Goal: Task Accomplishment & Management: Manage account settings

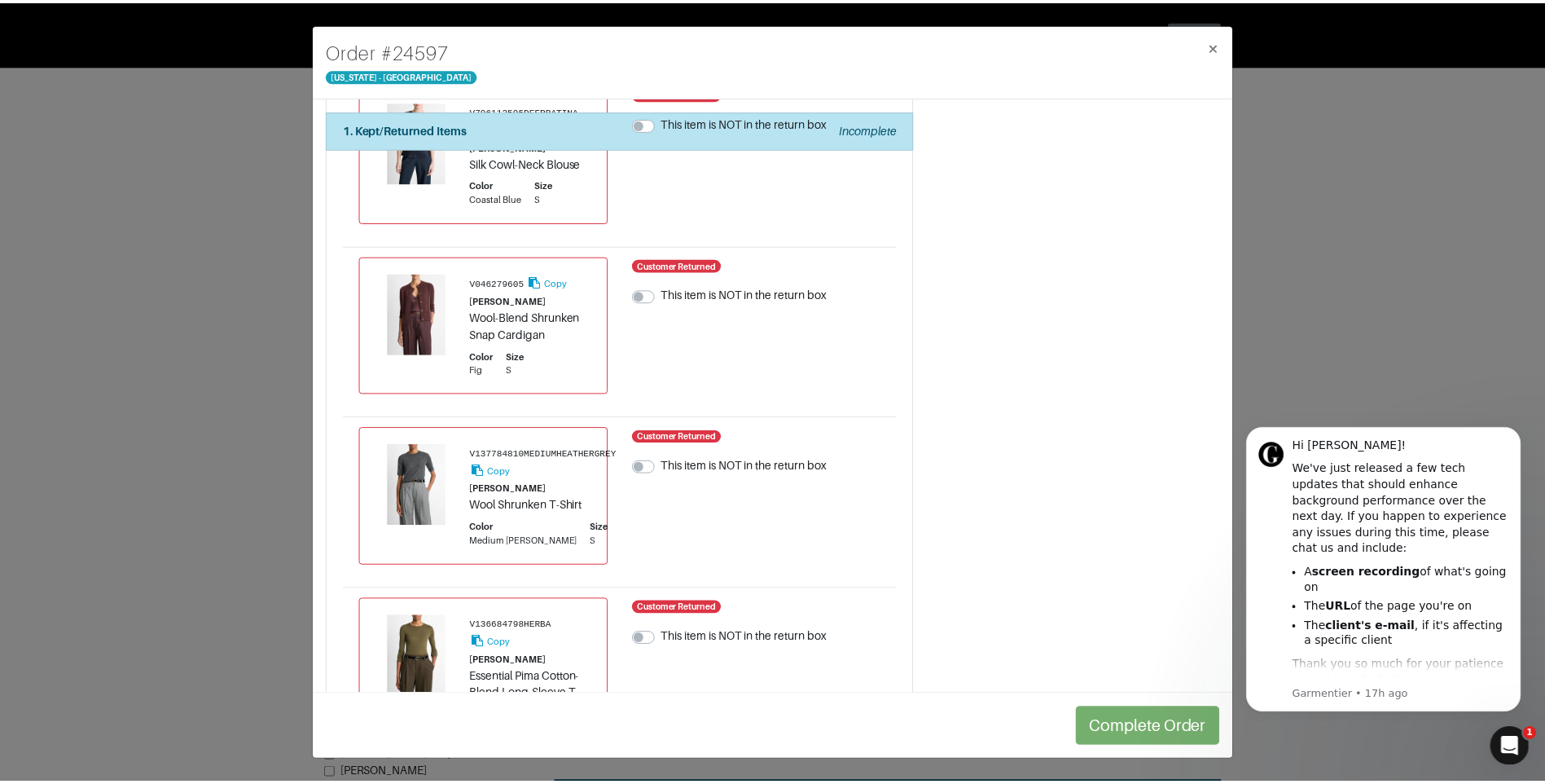
scroll to position [1054, 0]
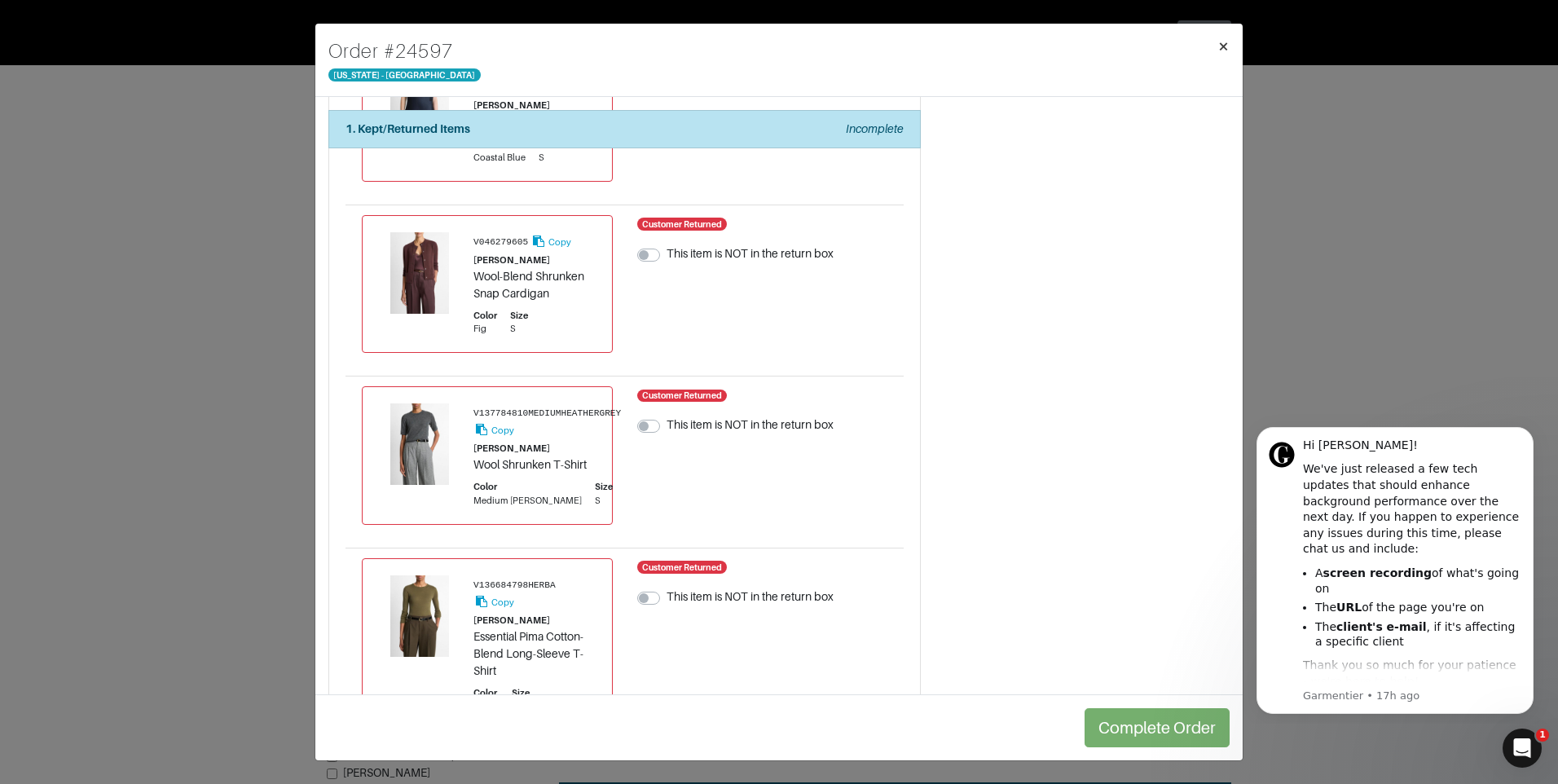
click at [1225, 39] on span "×" at bounding box center [1223, 46] width 12 height 22
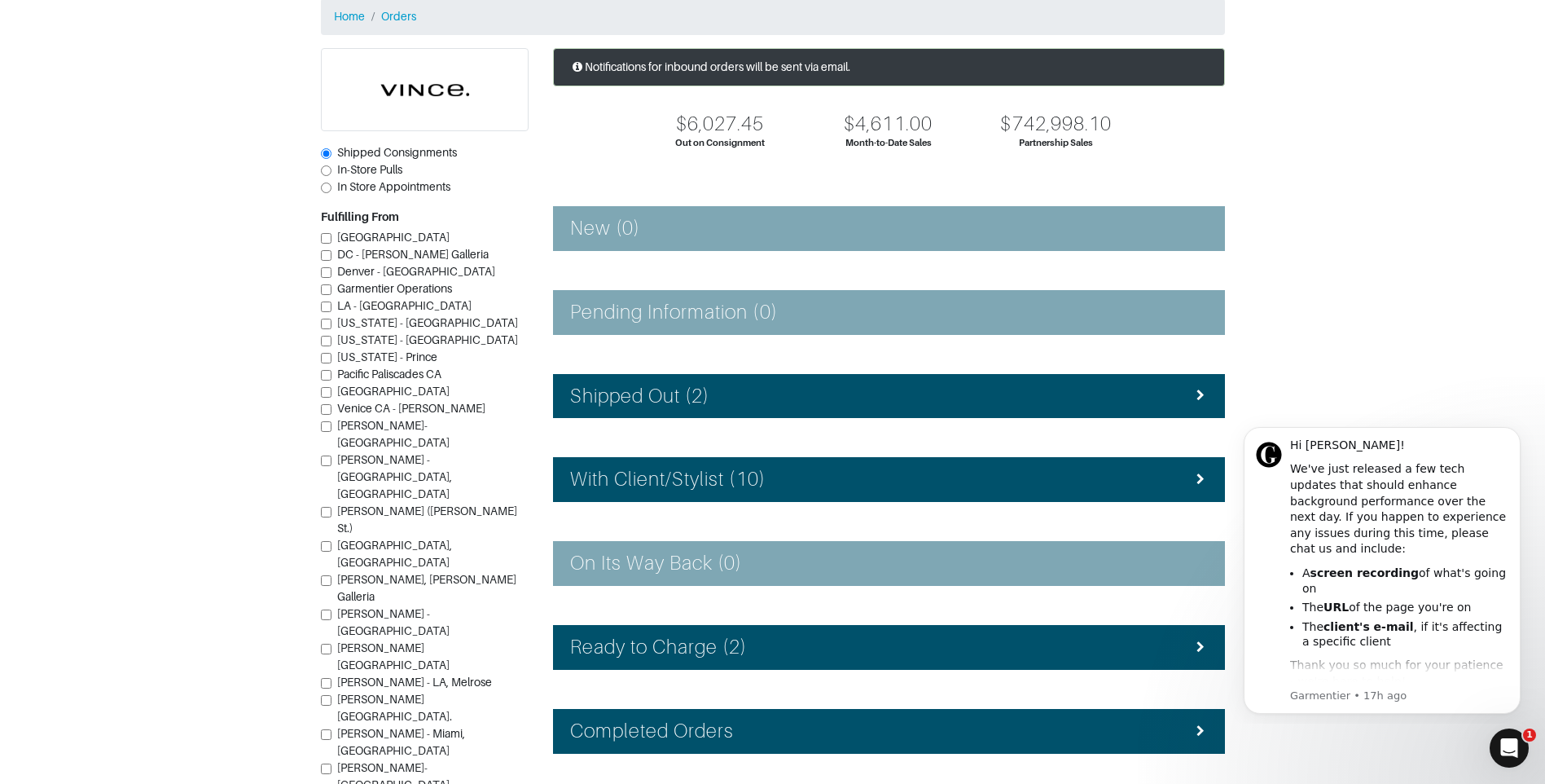
scroll to position [146, 0]
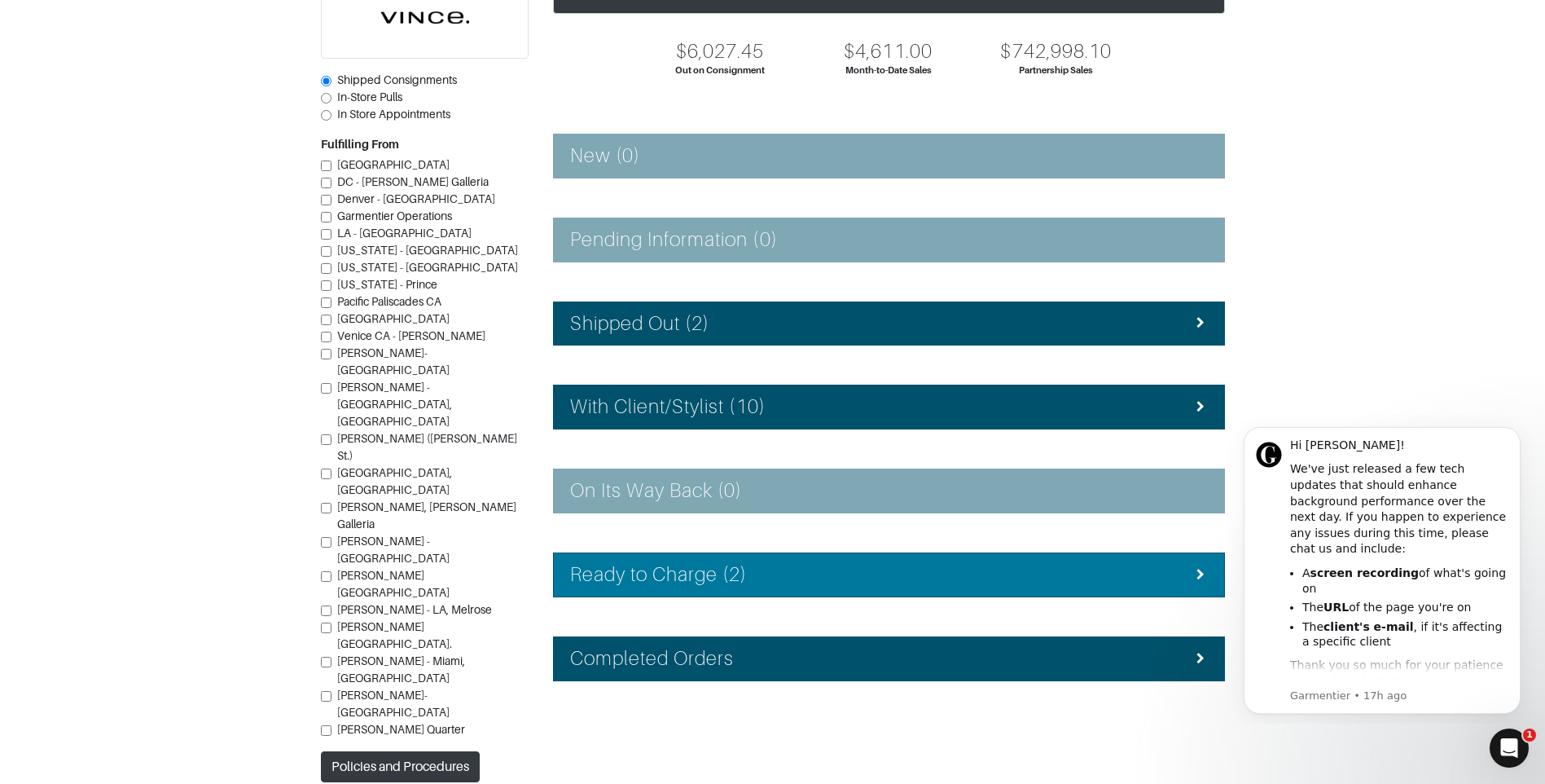
click at [730, 575] on h4 "Ready to Charge (2)" at bounding box center [659, 575] width 178 height 24
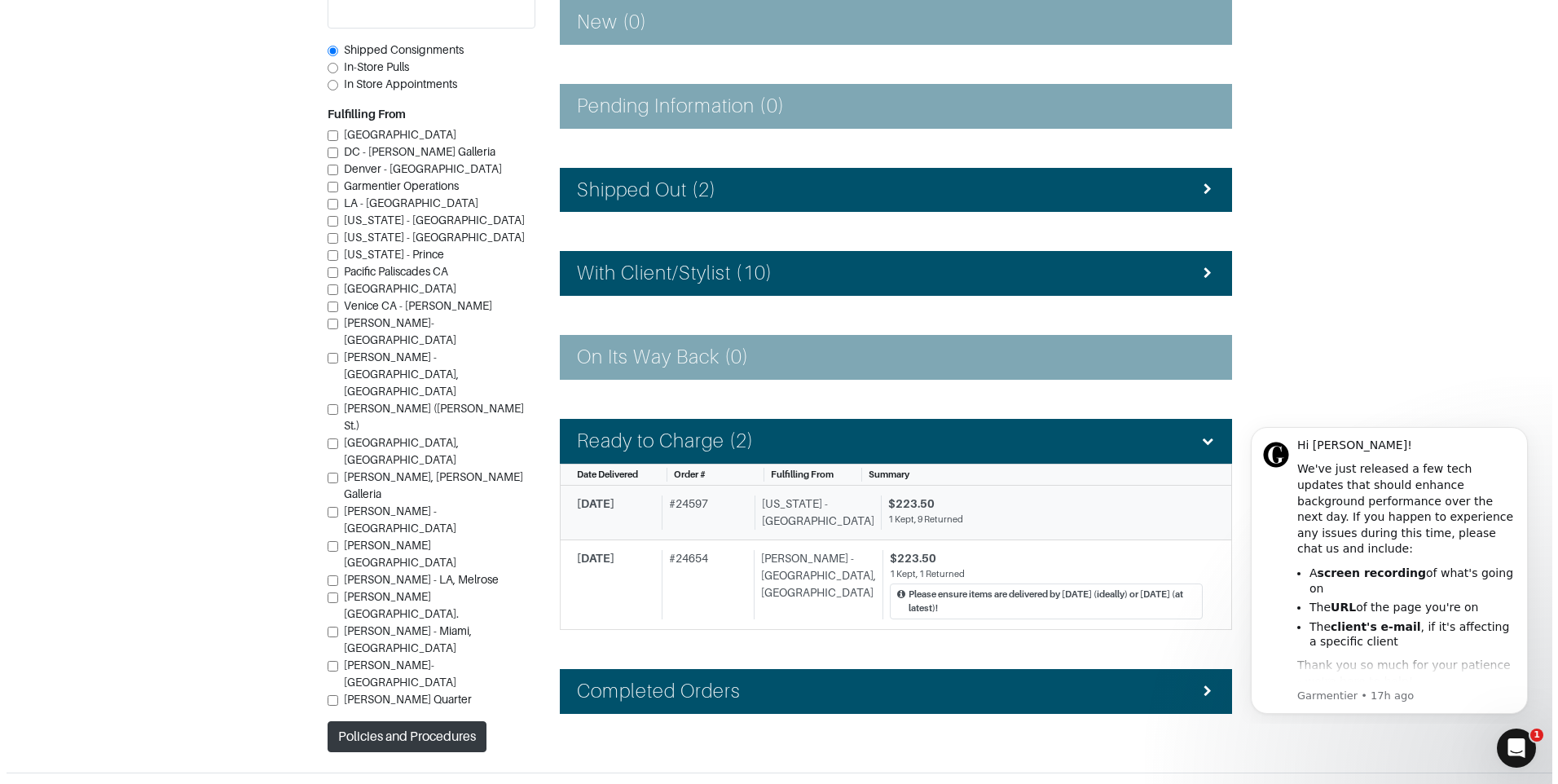
scroll to position [309, 0]
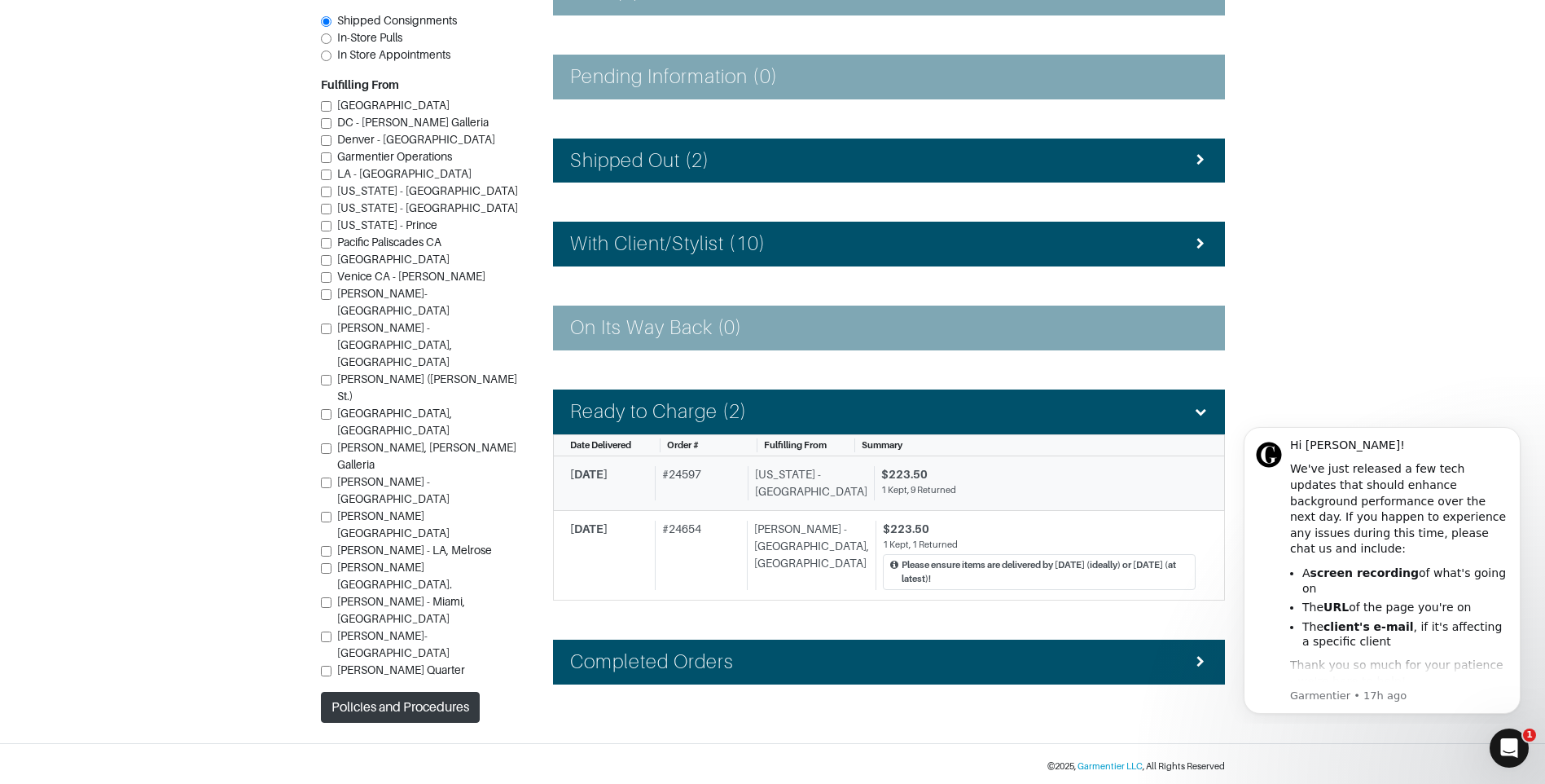
click at [810, 486] on div "[US_STATE] - [GEOGRAPHIC_DATA]" at bounding box center [807, 482] width 119 height 34
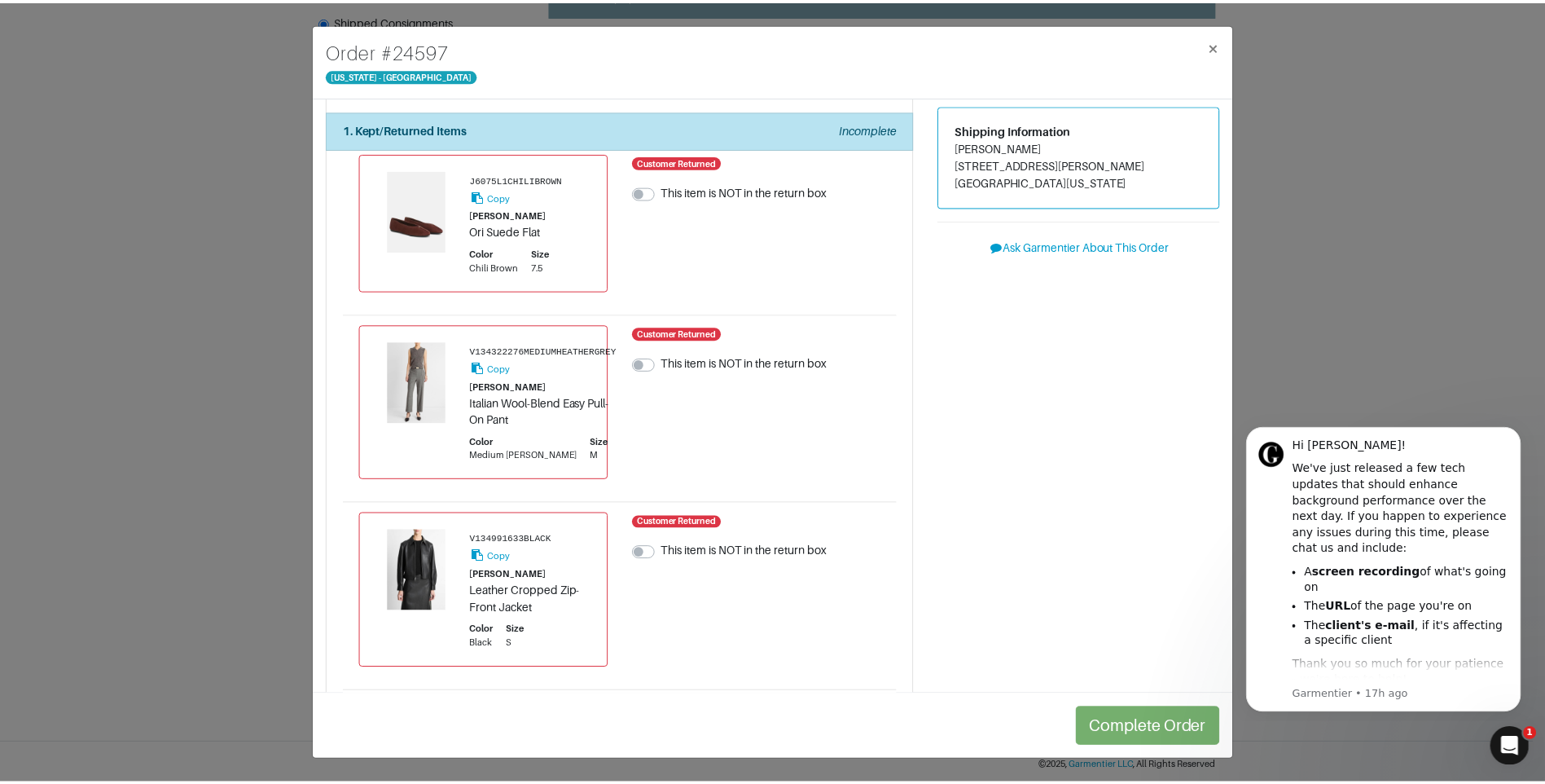
scroll to position [81, 0]
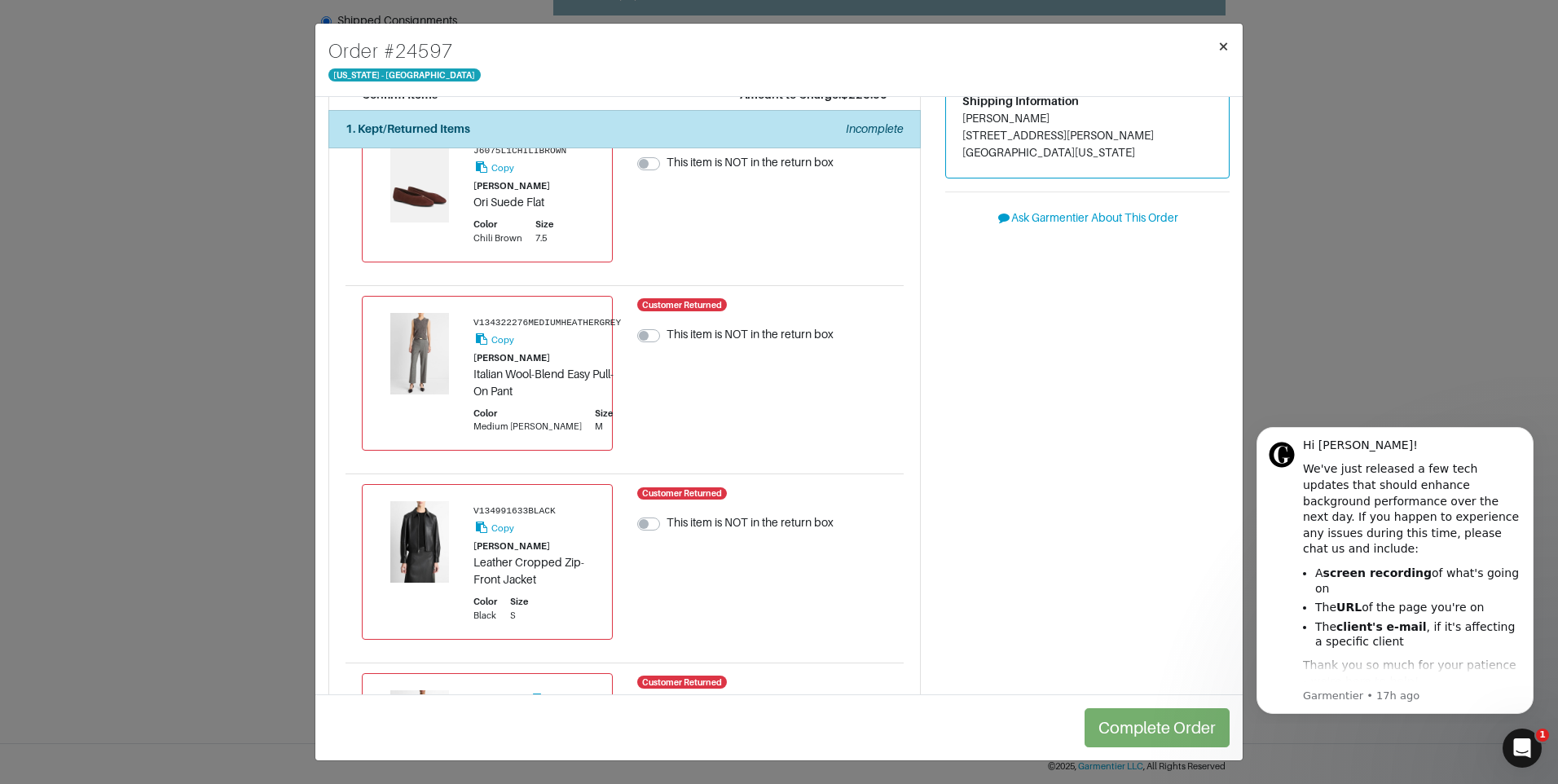
drag, startPoint x: 1225, startPoint y: 48, endPoint x: 1201, endPoint y: 43, distance: 24.5
click at [1223, 49] on span "×" at bounding box center [1223, 46] width 12 height 22
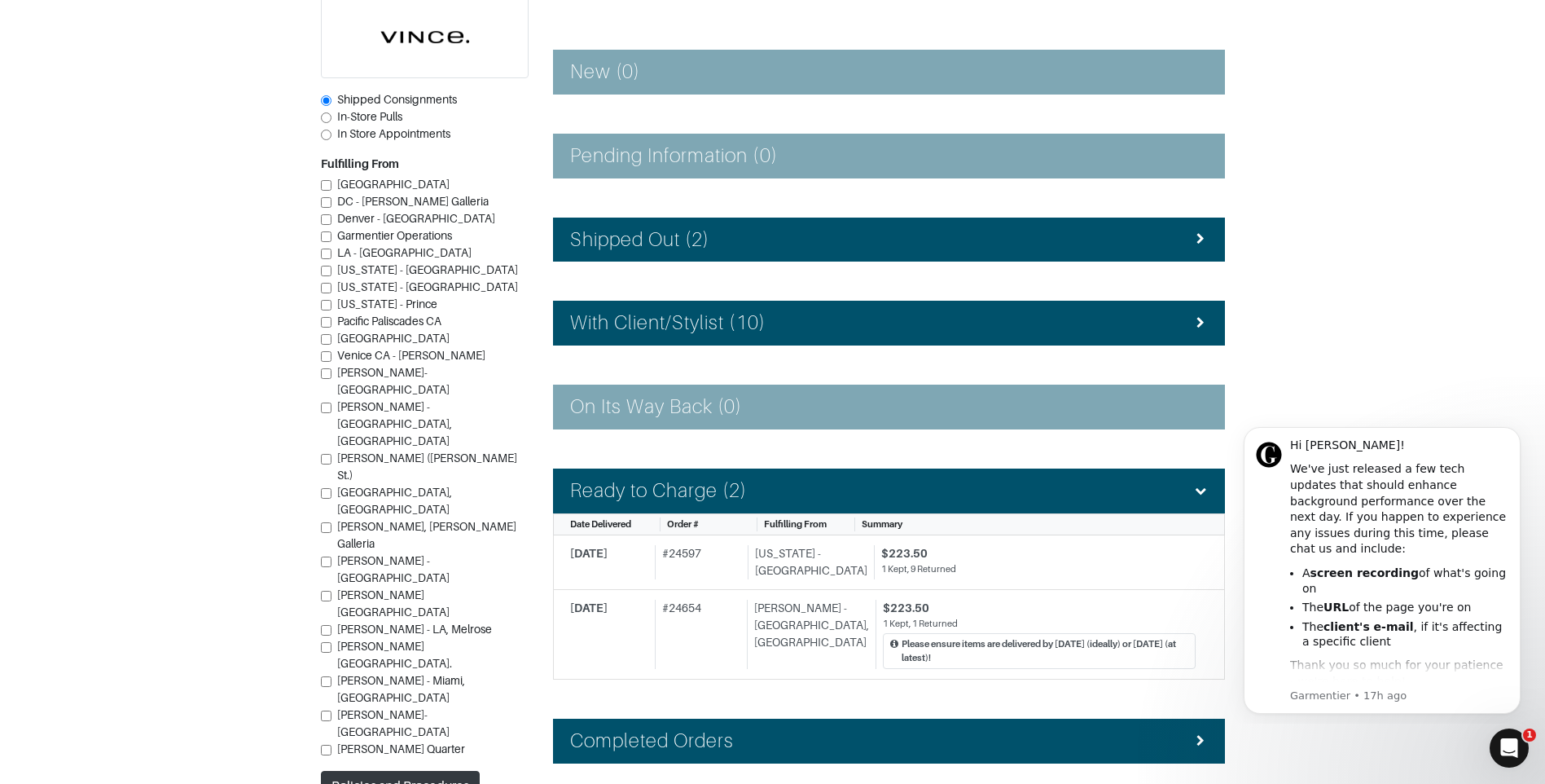
scroll to position [228, 0]
